Goal: Task Accomplishment & Management: Manage account settings

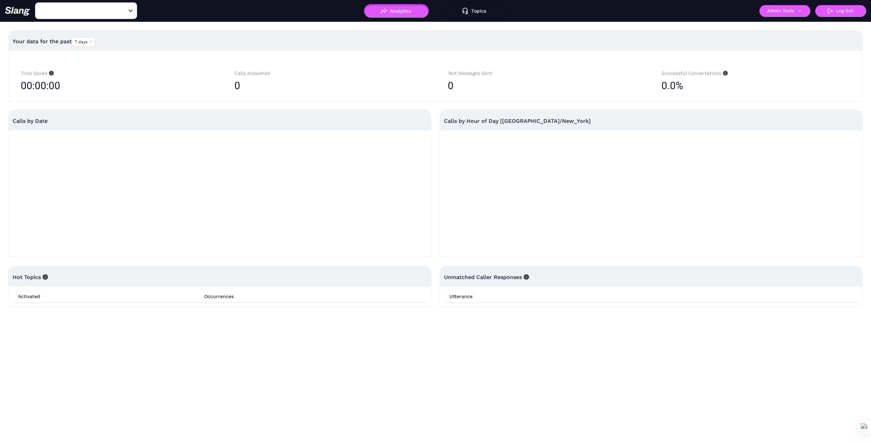
type input "1776"
drag, startPoint x: 122, startPoint y: 12, endPoint x: 107, endPoint y: 11, distance: 15.0
click at [121, 12] on icon "Clear" at bounding box center [122, 10] width 7 height 7
click at [105, 11] on input "text" at bounding box center [75, 10] width 75 height 11
type input "Butterflake"
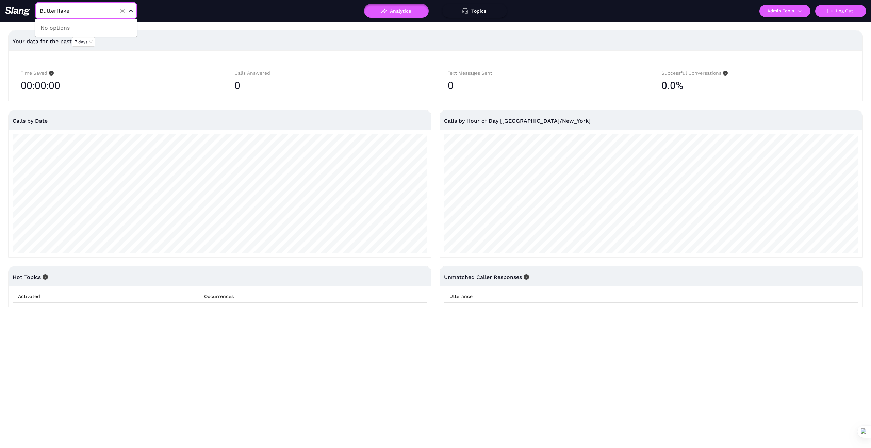
drag, startPoint x: 127, startPoint y: 7, endPoint x: 121, endPoint y: 9, distance: 6.8
click at [125, 8] on div at bounding box center [126, 11] width 16 height 10
click at [121, 9] on icon "Clear" at bounding box center [122, 10] width 7 height 7
type input "1776"
click at [122, 10] on icon "Clear" at bounding box center [122, 10] width 7 height 7
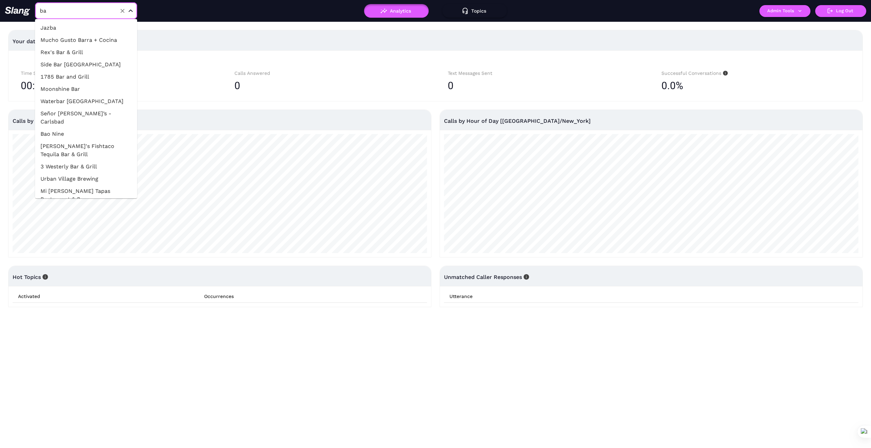
type input "b"
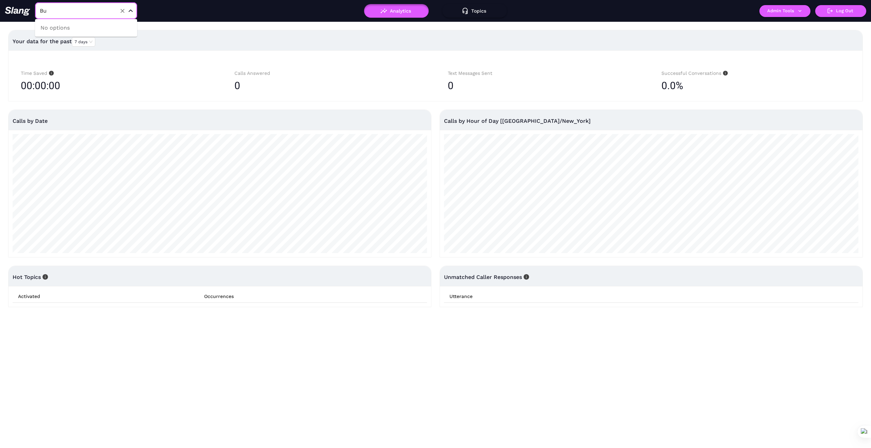
type input "B"
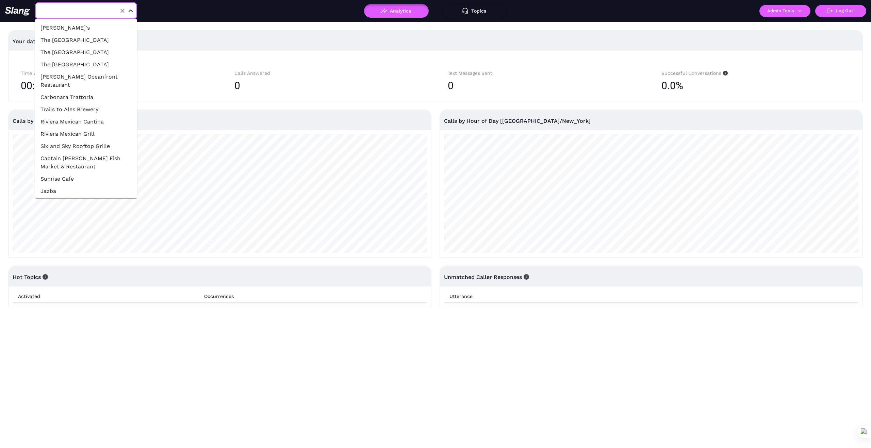
type input "1776"
drag, startPoint x: 124, startPoint y: 8, endPoint x: 98, endPoint y: 15, distance: 26.9
click at [119, 11] on icon "Clear" at bounding box center [122, 10] width 7 height 7
click at [76, 14] on input "text" at bounding box center [75, 10] width 75 height 11
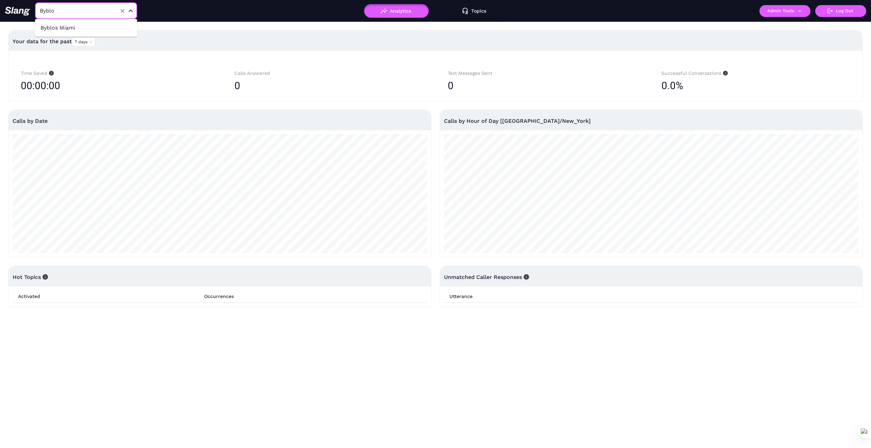
type input "Byblos"
click at [83, 27] on li "Byblos Miami" at bounding box center [86, 28] width 102 height 12
type input "Byblos Miami"
click at [801, 9] on icon "button" at bounding box center [800, 11] width 6 height 6
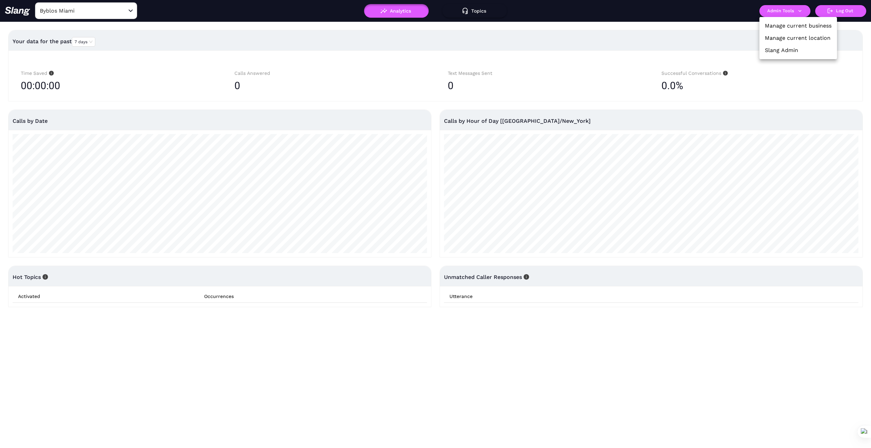
click at [800, 23] on link "Manage current business" at bounding box center [798, 26] width 67 height 8
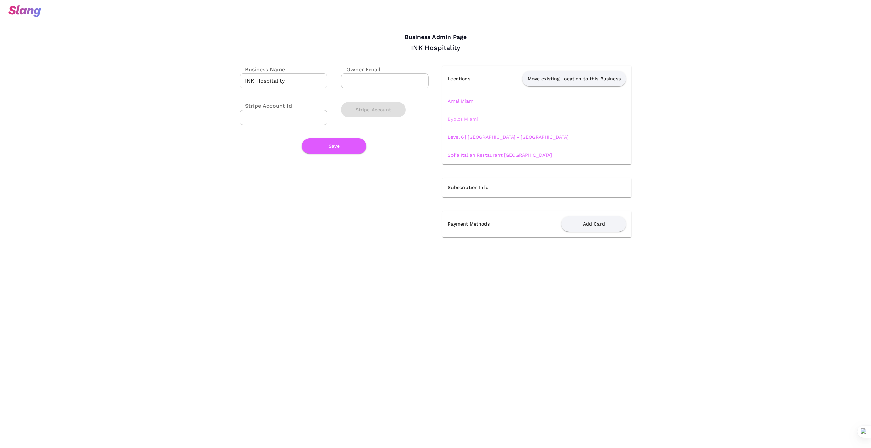
click at [469, 119] on link "Byblos Miami" at bounding box center [463, 118] width 30 height 5
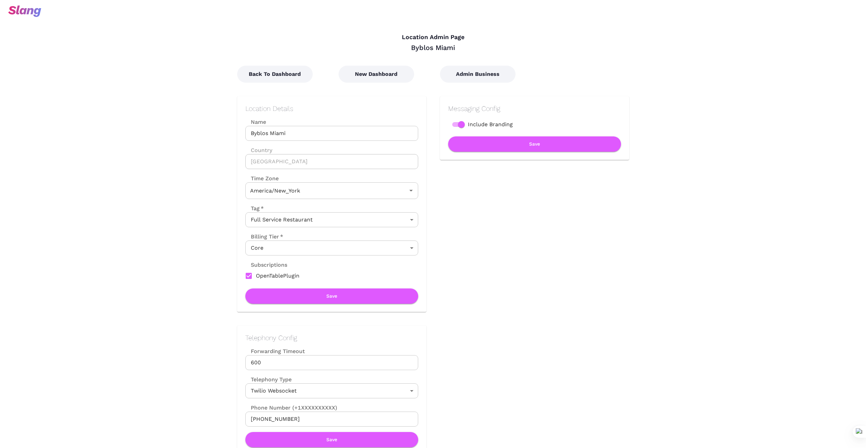
type input "Eastern Time"
click at [386, 77] on button "New Dashboard" at bounding box center [377, 74] width 76 height 17
click at [268, 76] on button "Back To Dashboard" at bounding box center [275, 74] width 76 height 17
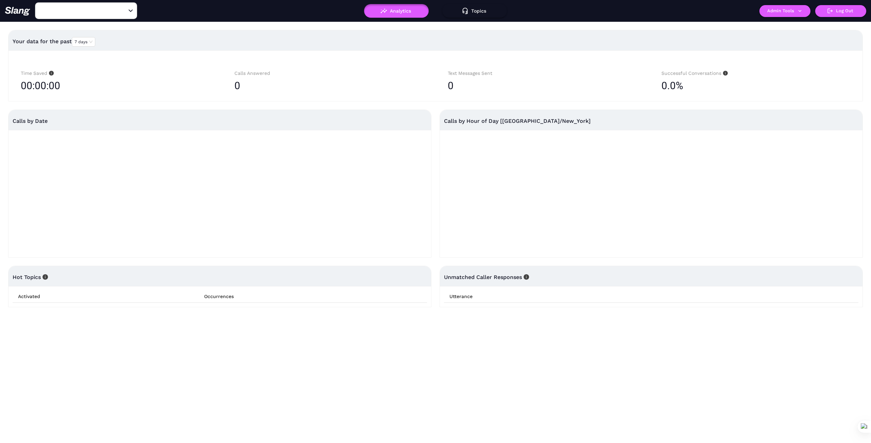
type input "Byblos Miami"
click at [103, 10] on input "Byblos Miami" at bounding box center [75, 10] width 75 height 11
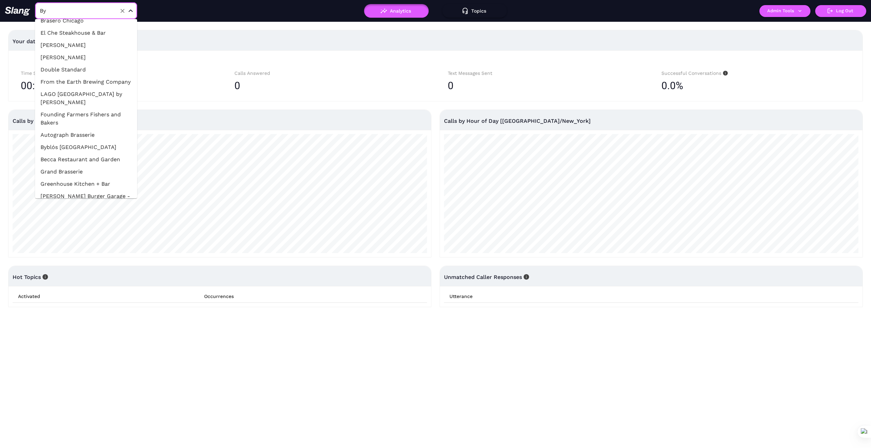
scroll to position [38, 0]
type input "B"
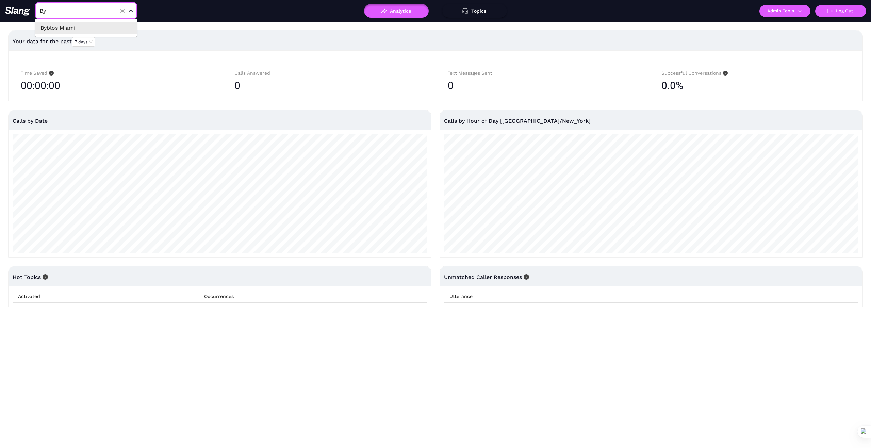
type input "B"
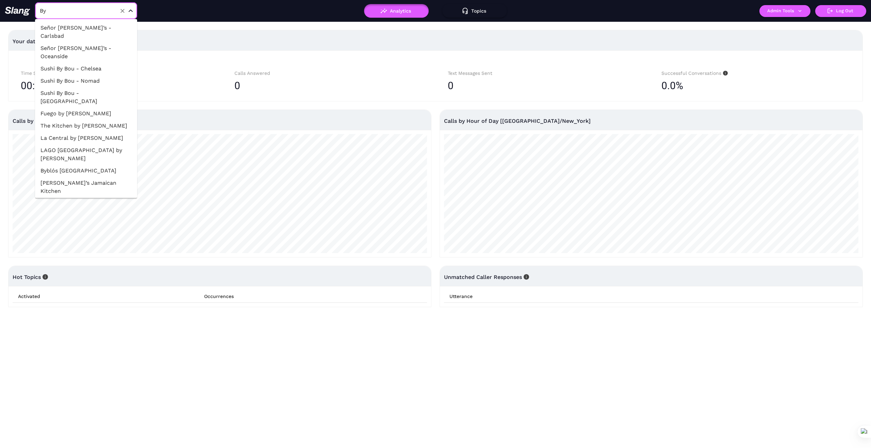
type input "B"
type input "C"
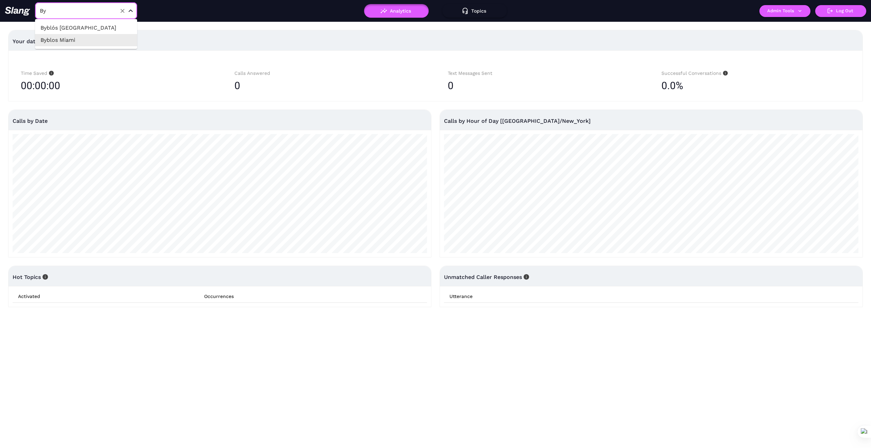
type input "B"
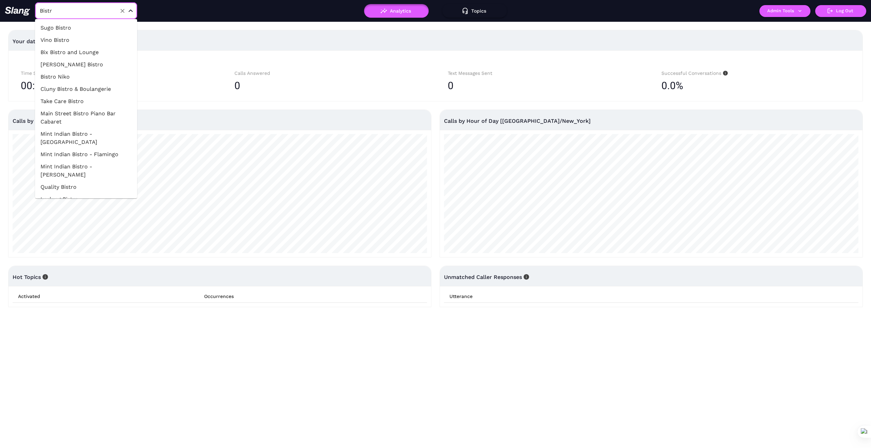
type input "Bistro"
click at [123, 9] on icon "Clear" at bounding box center [122, 10] width 7 height 7
type input "Byblos Miami"
click at [218, 15] on div "Byblos Miami ​" at bounding box center [151, 10] width 292 height 17
